Goal: Find contact information: Find contact information

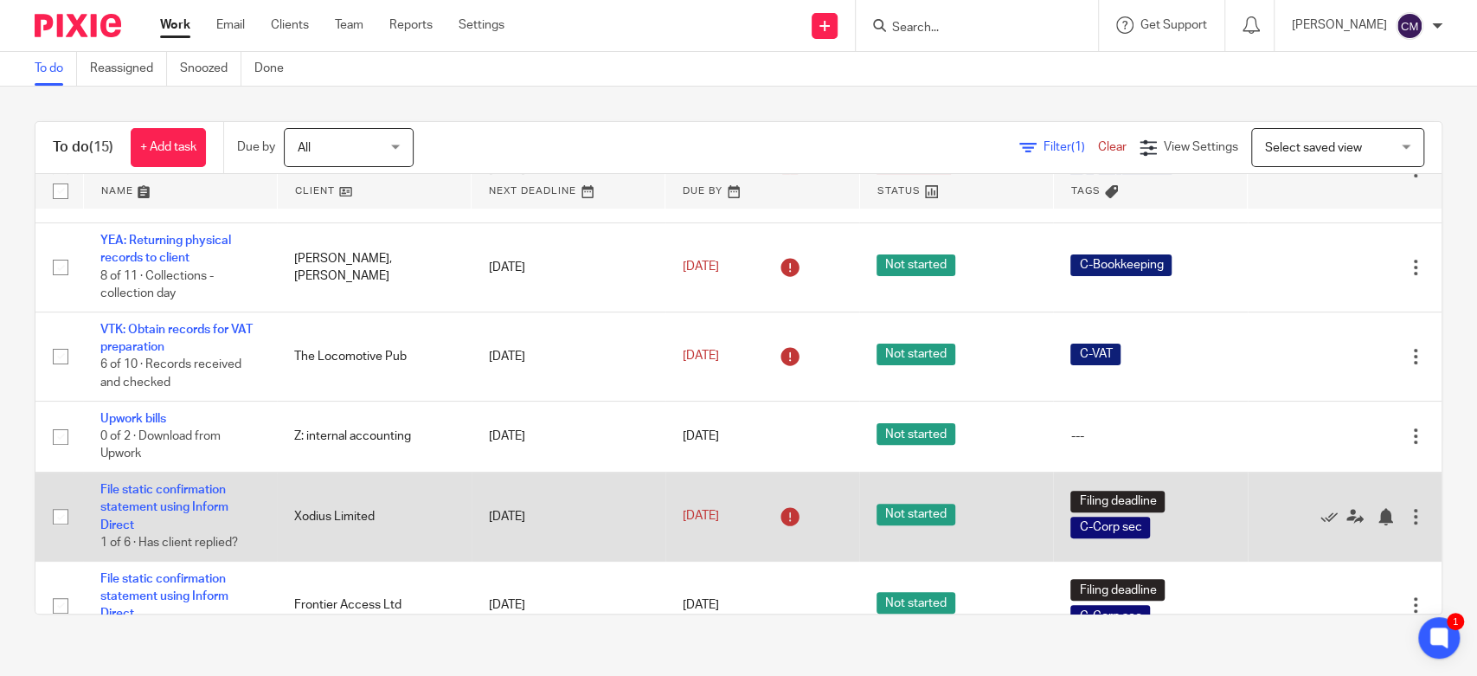
scroll to position [384, 0]
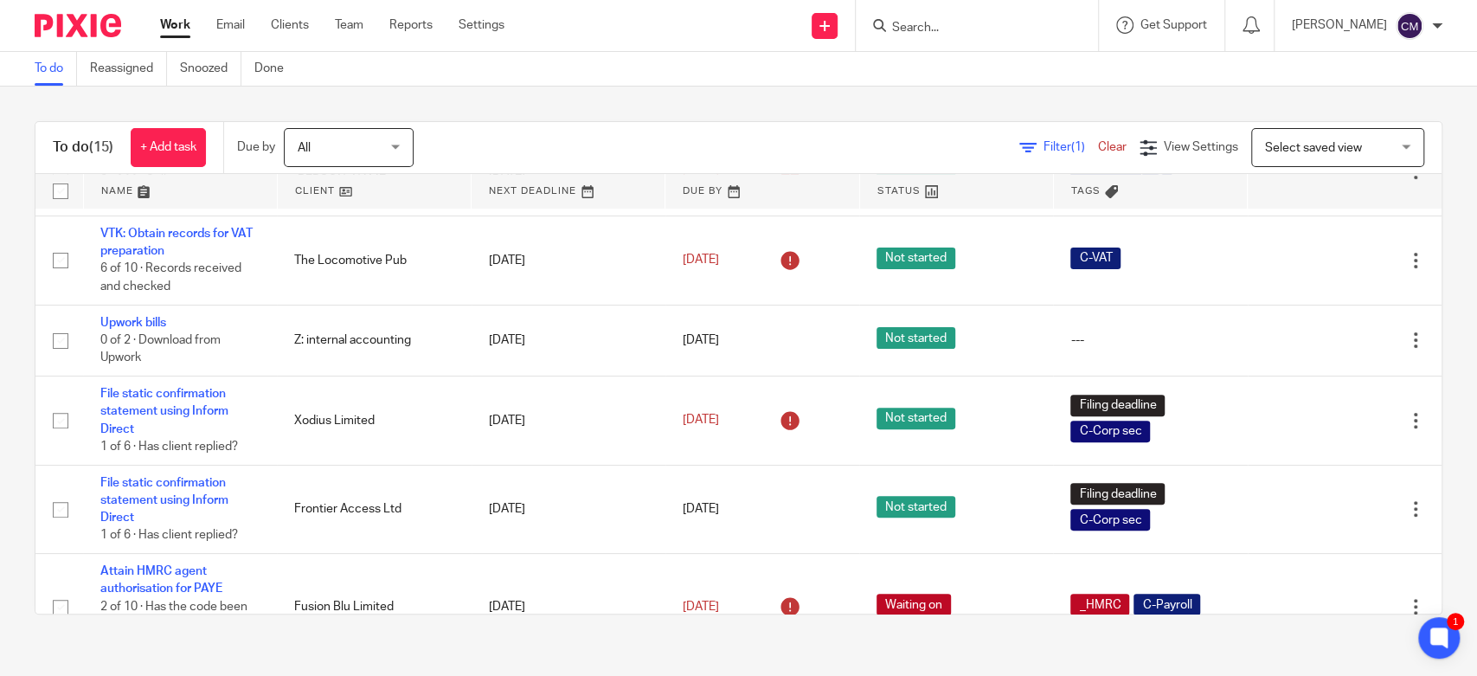
click at [1000, 28] on input "Search" at bounding box center [968, 29] width 156 height 16
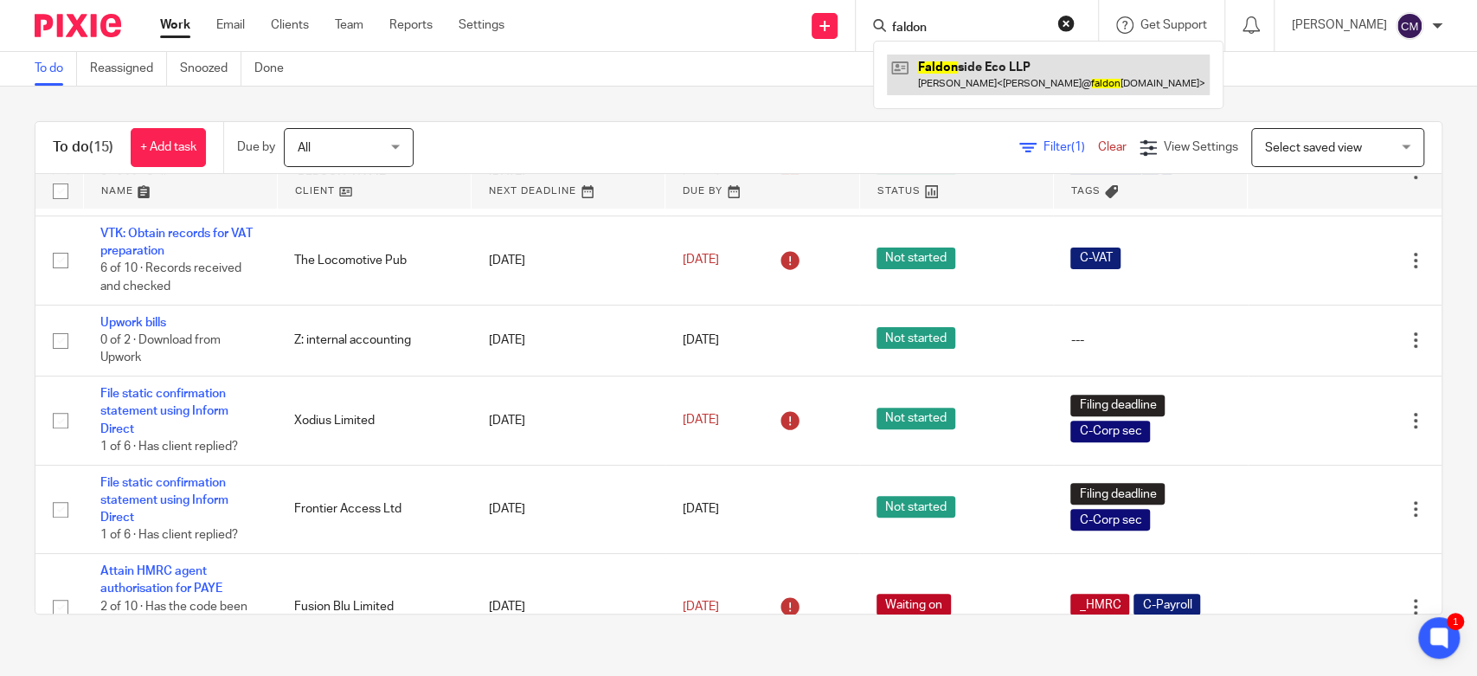
type input "faldon"
click at [996, 66] on link at bounding box center [1048, 74] width 323 height 40
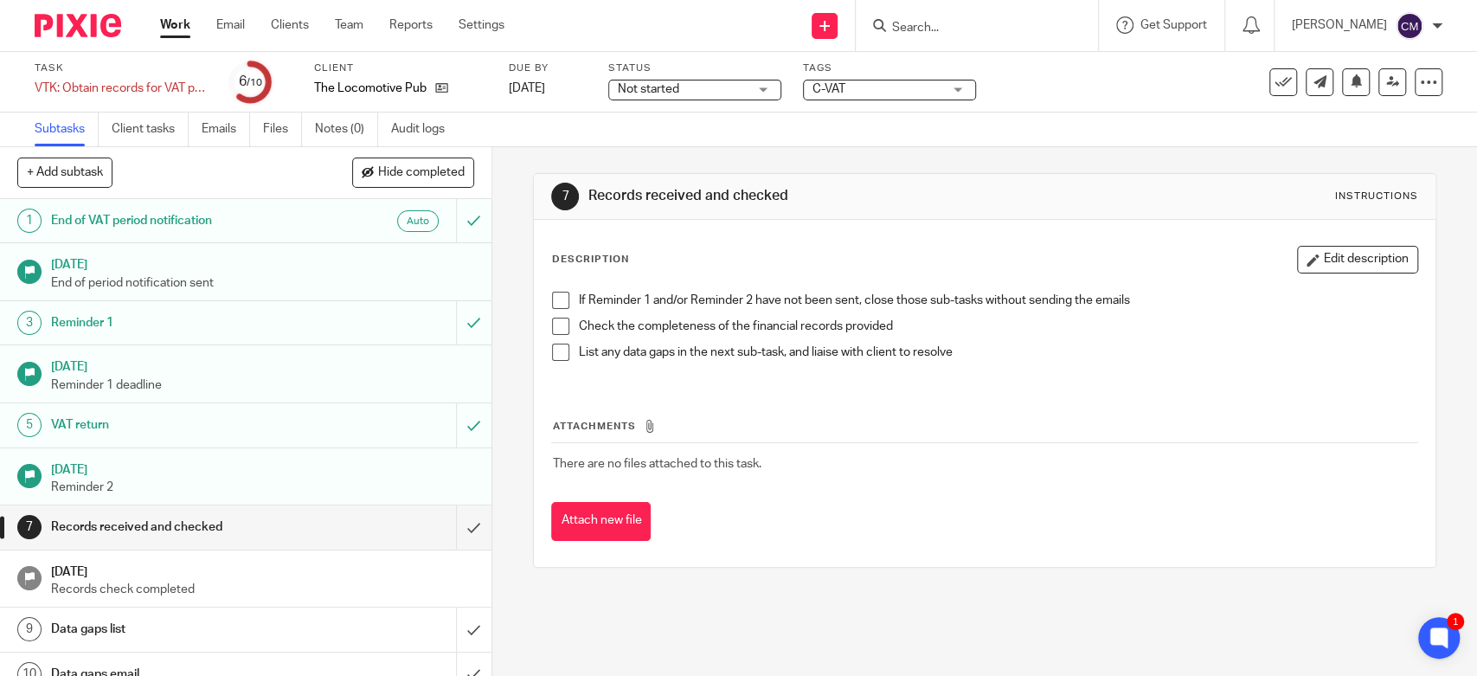
scroll to position [20, 0]
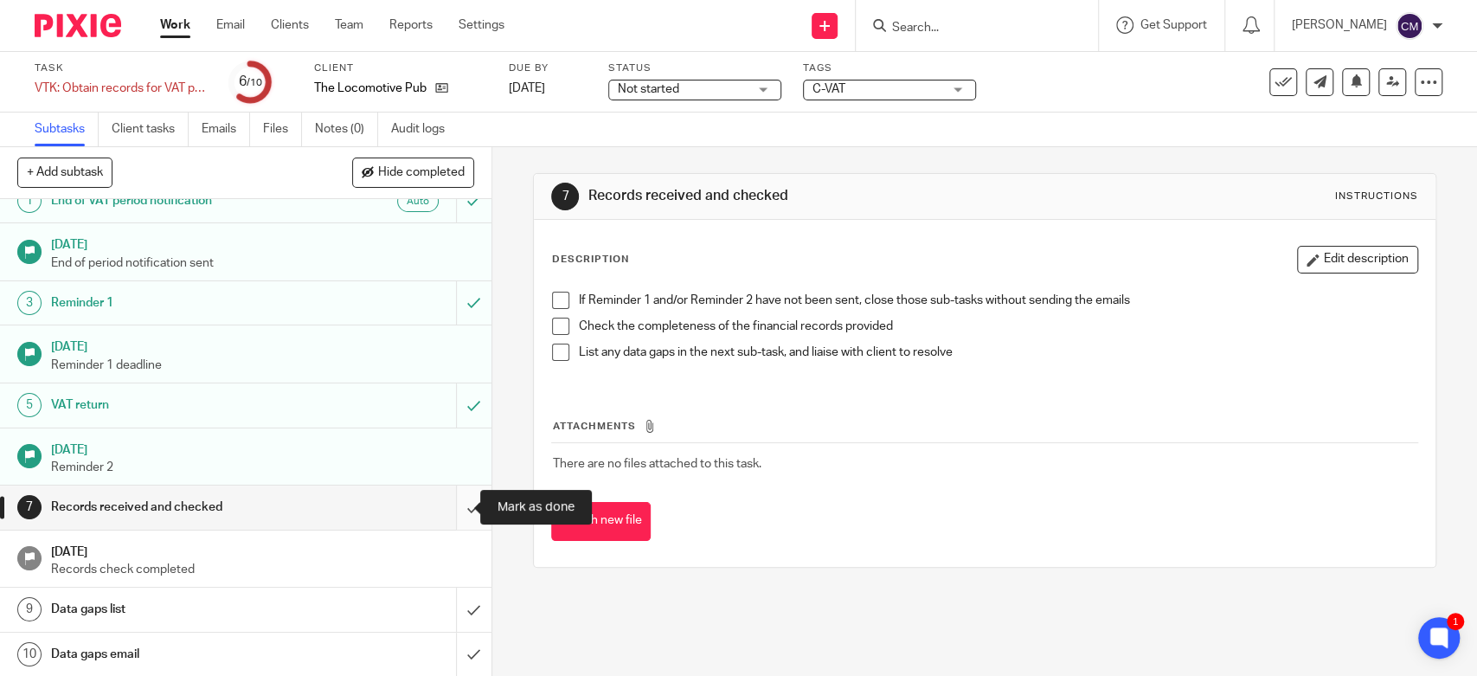
click at [453, 502] on input "submit" at bounding box center [245, 506] width 491 height 43
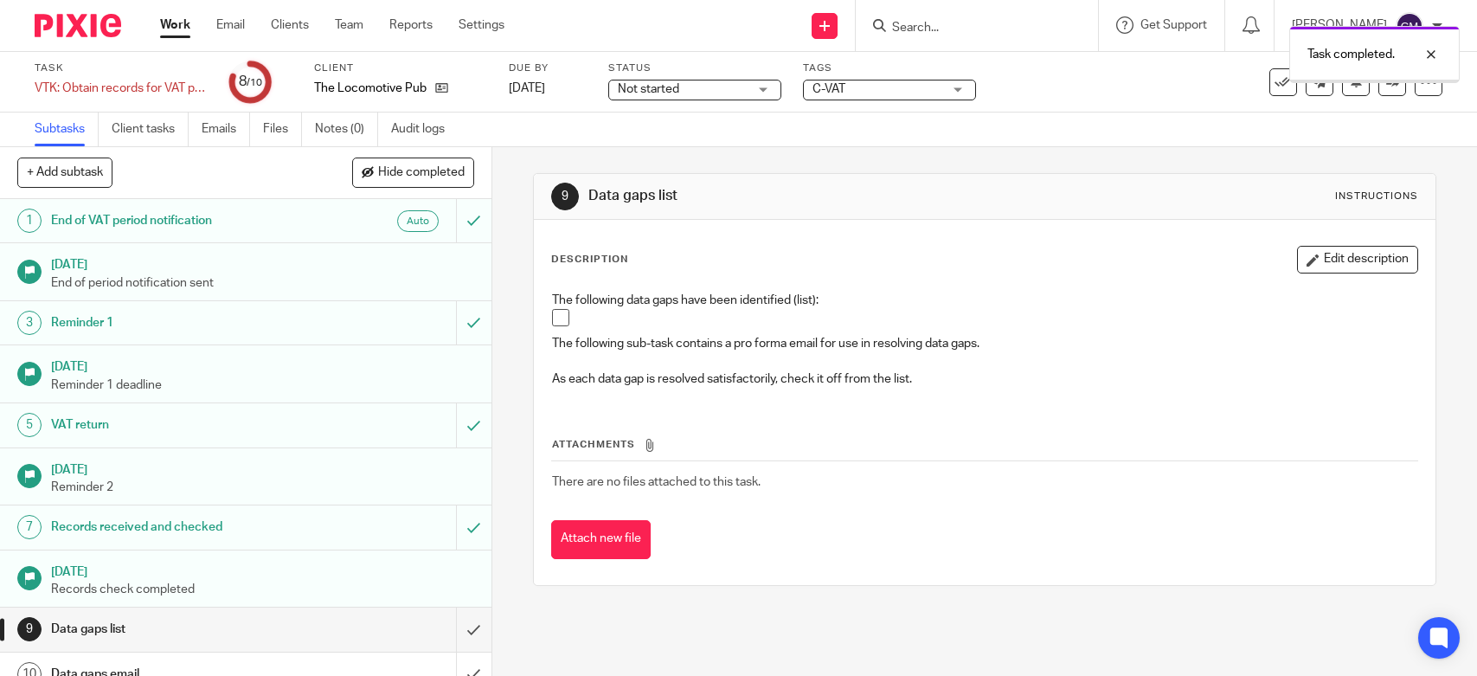
click at [445, 623] on input "submit" at bounding box center [245, 628] width 491 height 43
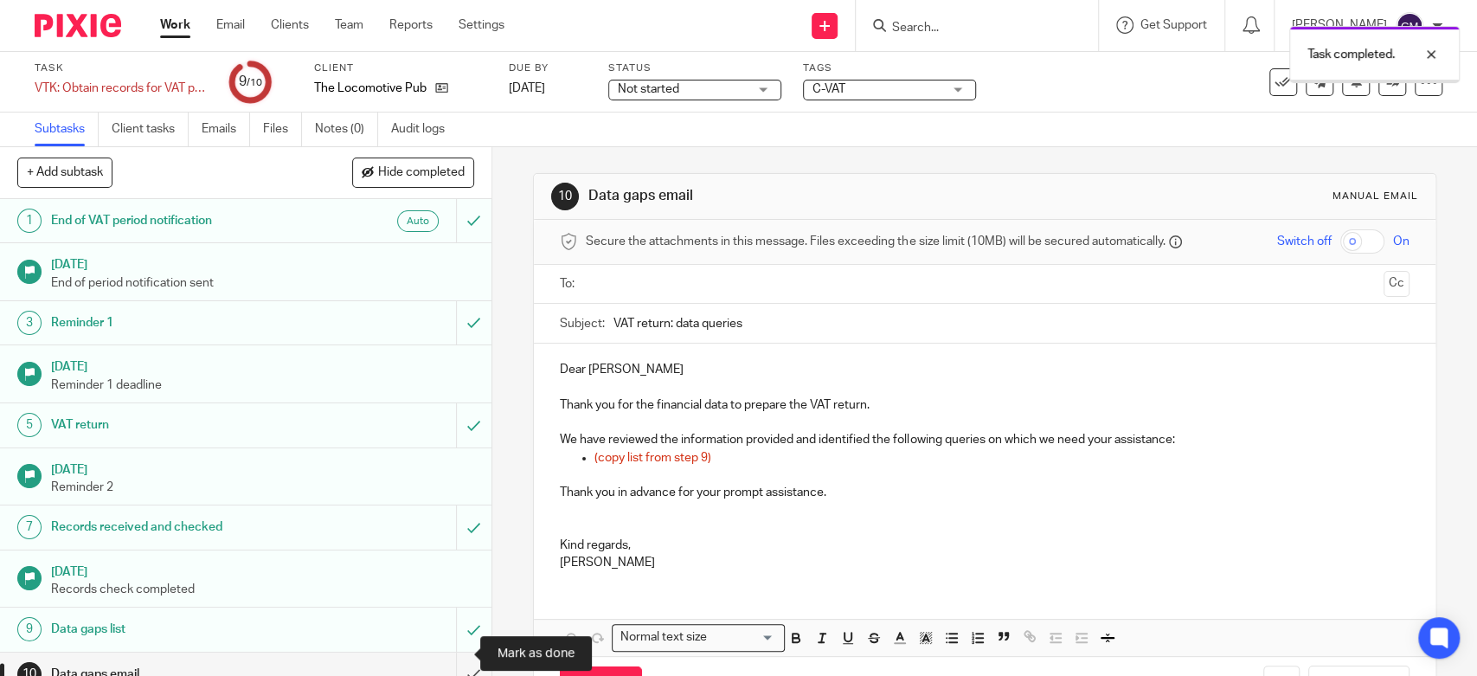
scroll to position [20, 0]
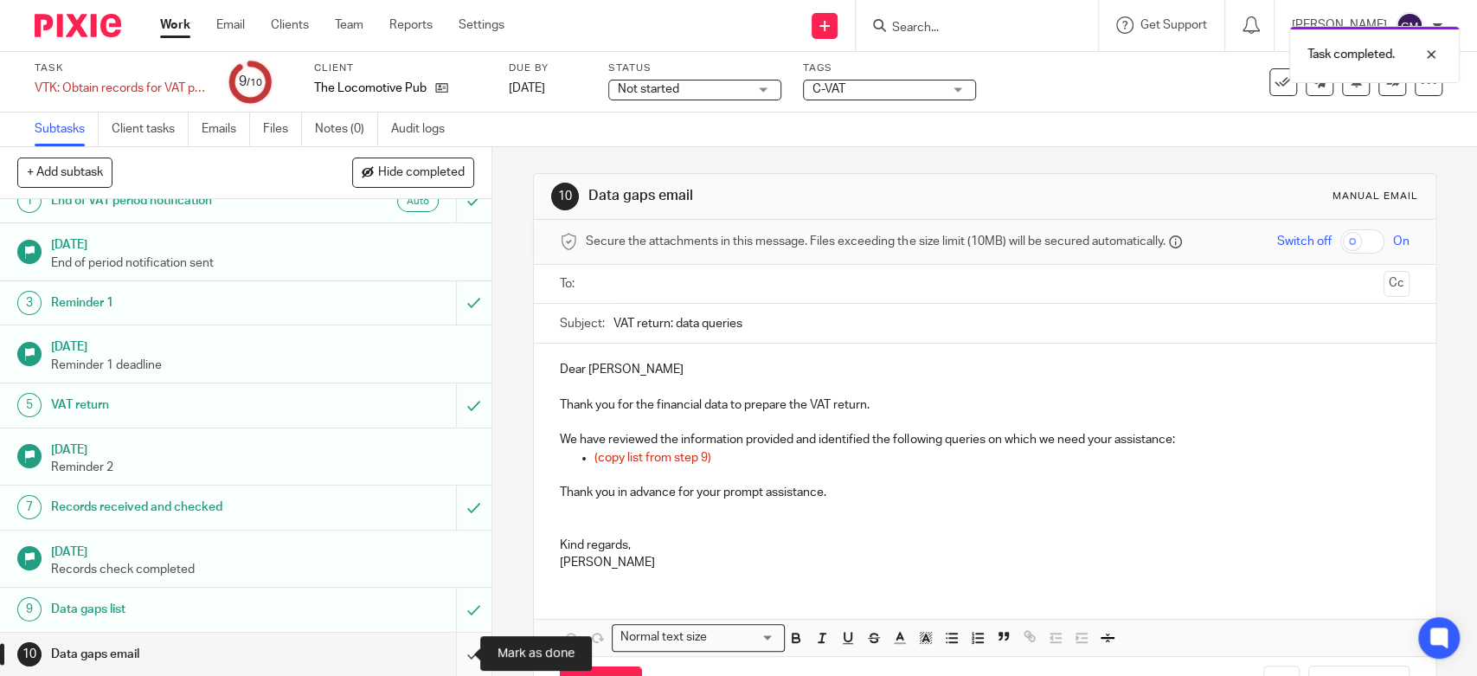
click at [450, 656] on input "submit" at bounding box center [245, 653] width 491 height 43
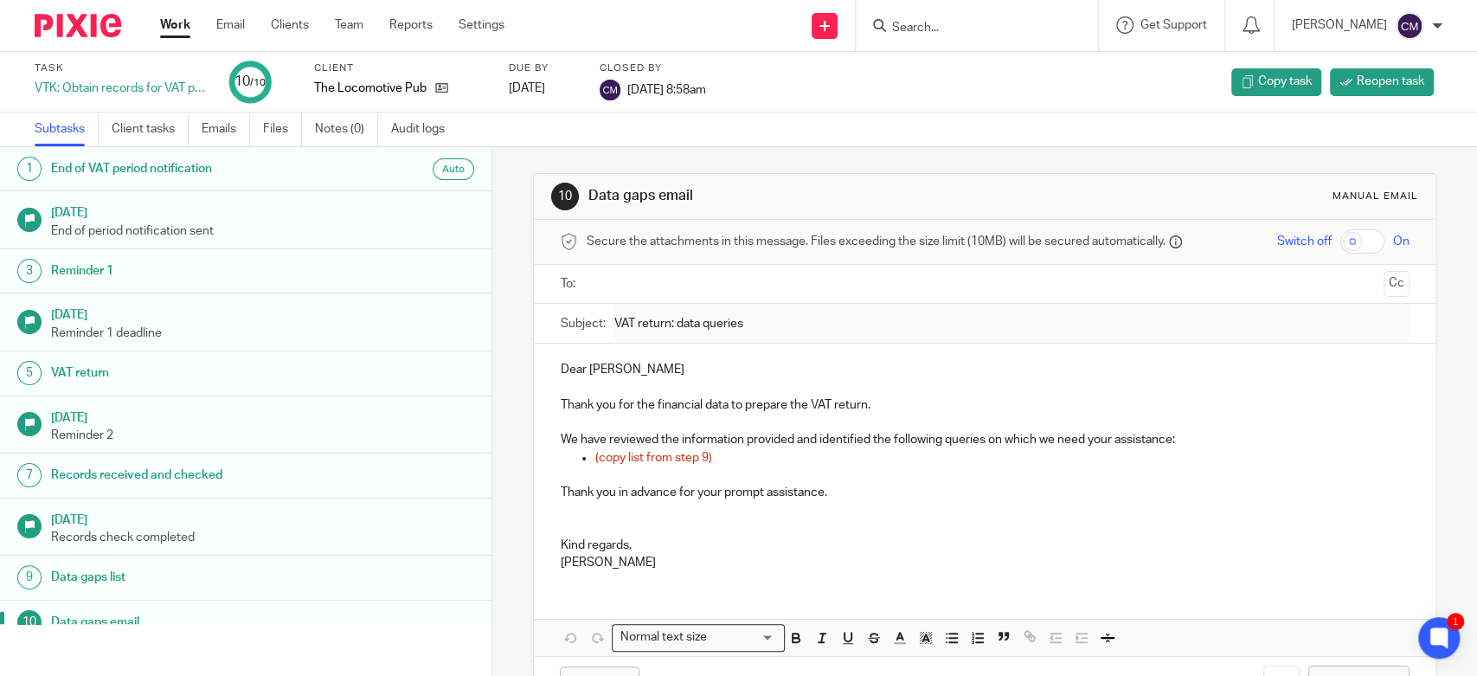
scroll to position [19, 0]
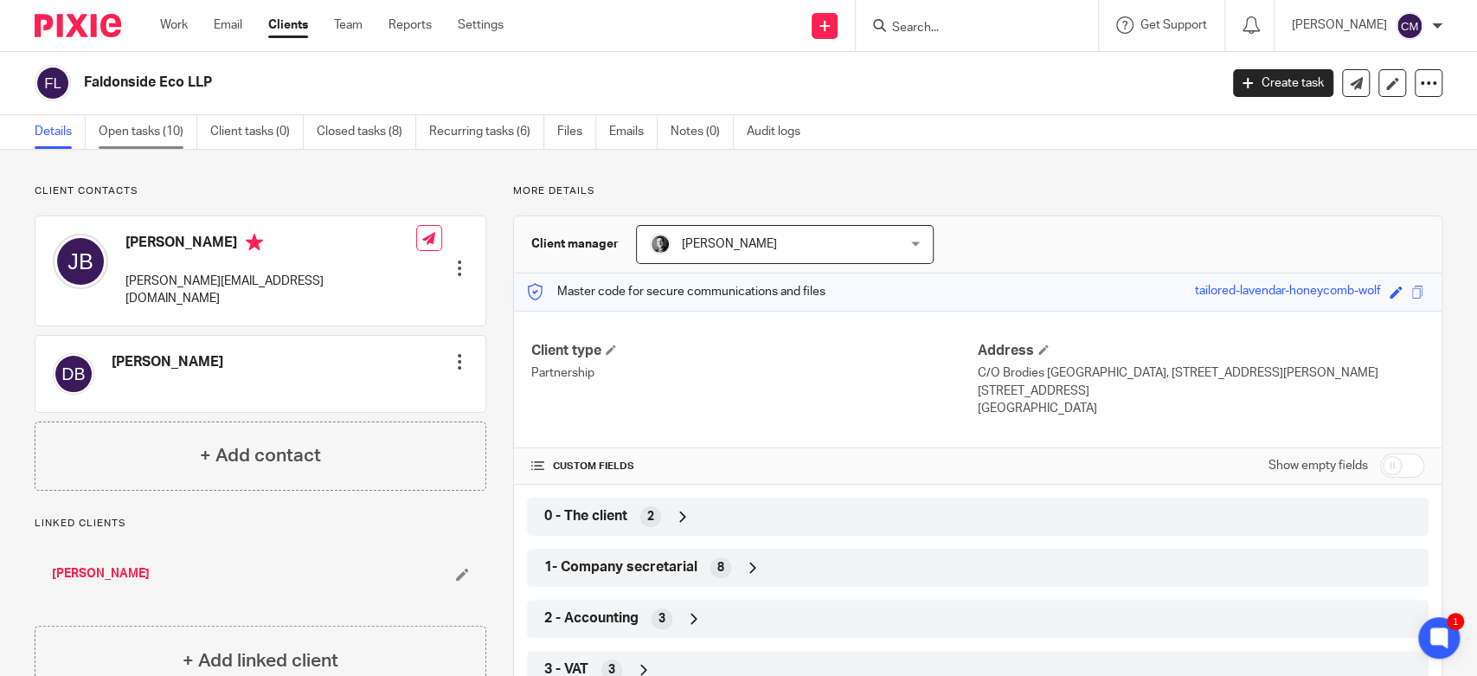
click at [180, 142] on link "Open tasks (10)" at bounding box center [148, 132] width 99 height 34
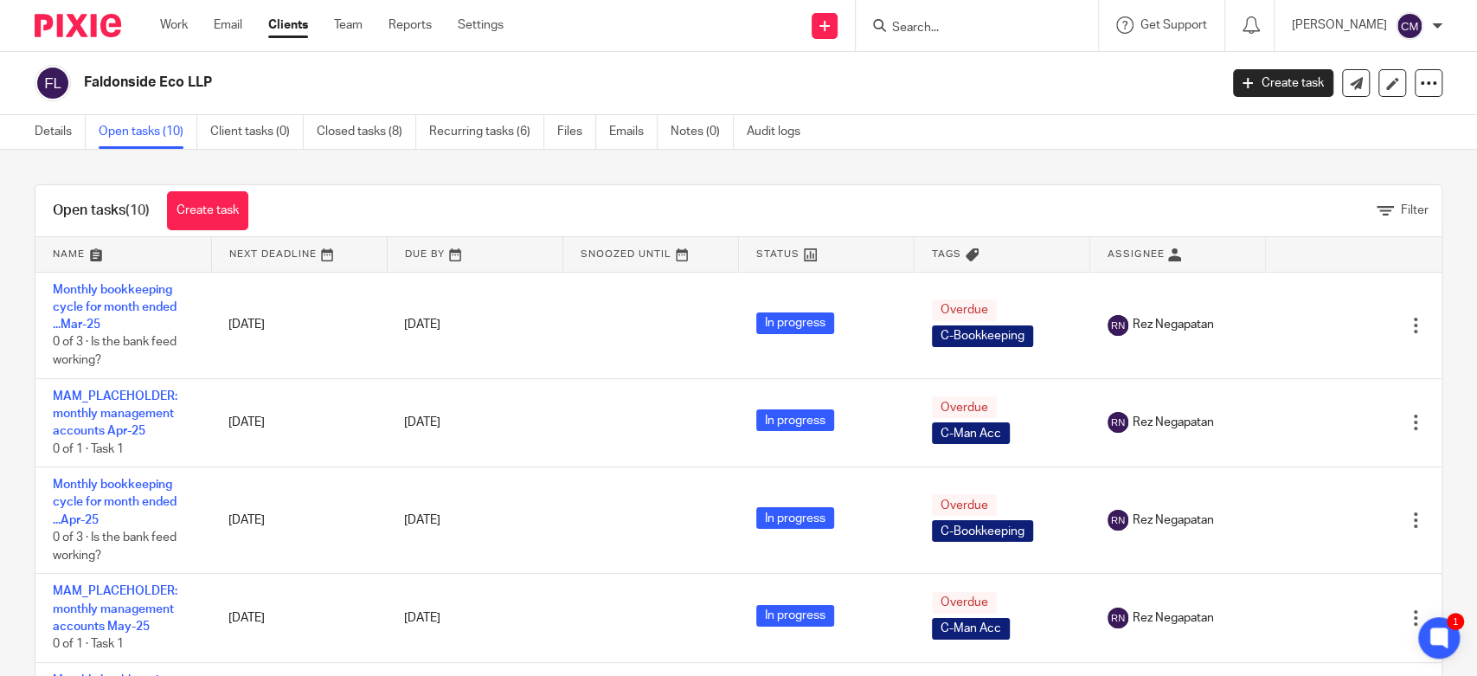
click at [31, 128] on div "Details Open tasks (10) Client tasks (0) Closed tasks (8) Recurring tasks (6) F…" at bounding box center [421, 132] width 843 height 34
click at [62, 138] on link "Details" at bounding box center [60, 132] width 51 height 34
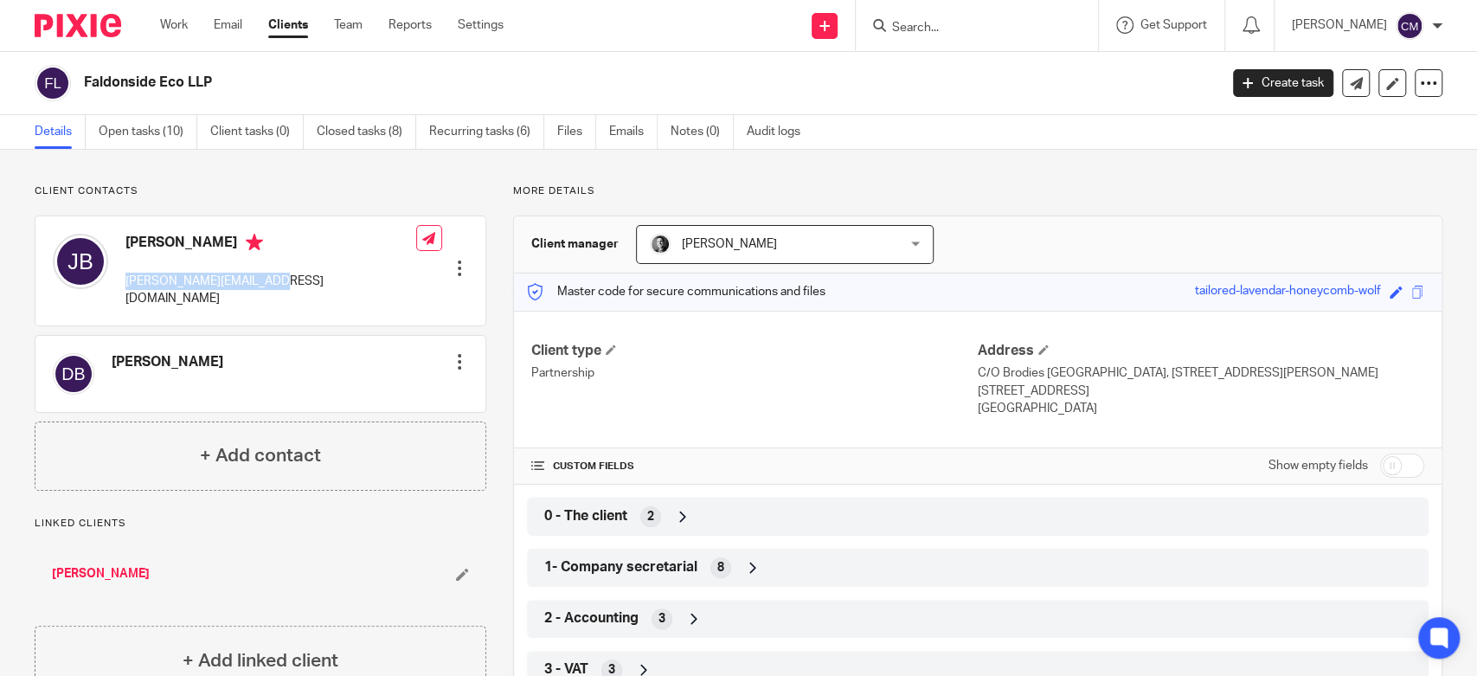
drag, startPoint x: 275, startPoint y: 279, endPoint x: 121, endPoint y: 287, distance: 154.2
click at [121, 287] on div "[PERSON_NAME] Blackport [EMAIL_ADDRESS][DOMAIN_NAME]" at bounding box center [234, 271] width 363 height 92
copy p "[PERSON_NAME][EMAIL_ADDRESS][DOMAIN_NAME]"
